Goal: Task Accomplishment & Management: Manage account settings

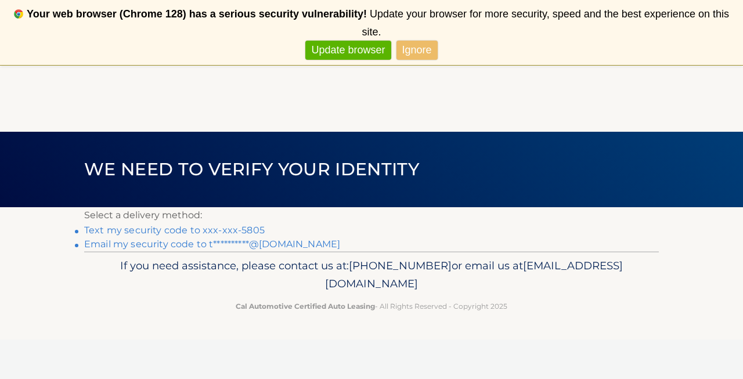
click at [228, 229] on link "Text my security code to xxx-xxx-5805" at bounding box center [174, 230] width 180 height 11
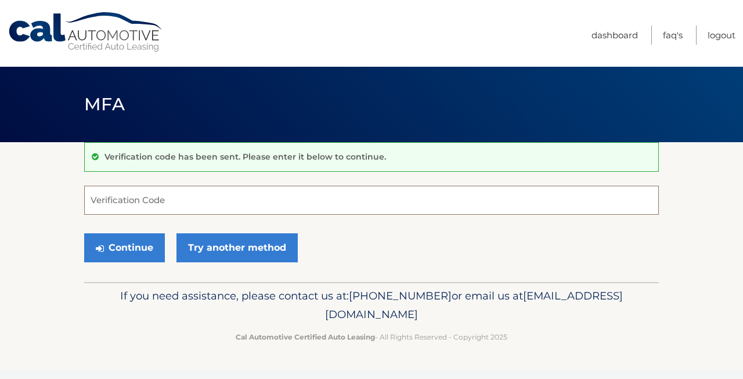
click at [215, 207] on input "Verification Code" at bounding box center [371, 200] width 575 height 29
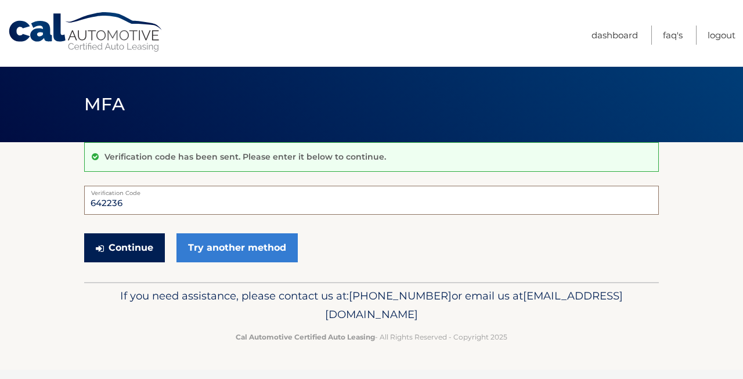
type input "642236"
click at [129, 248] on button "Continue" at bounding box center [124, 247] width 81 height 29
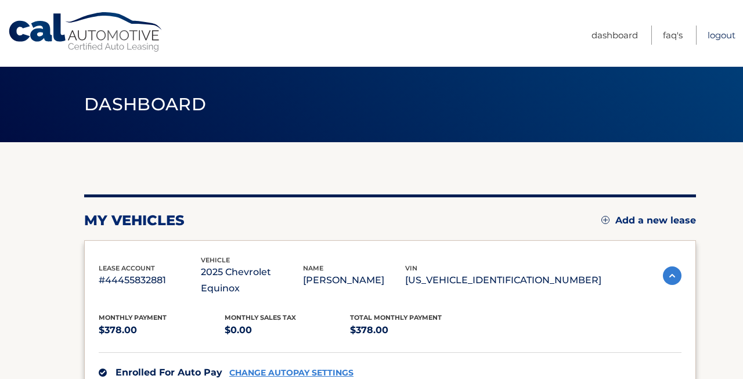
click at [720, 36] on link "Logout" at bounding box center [721, 35] width 28 height 19
